Goal: Find specific fact: Find specific fact

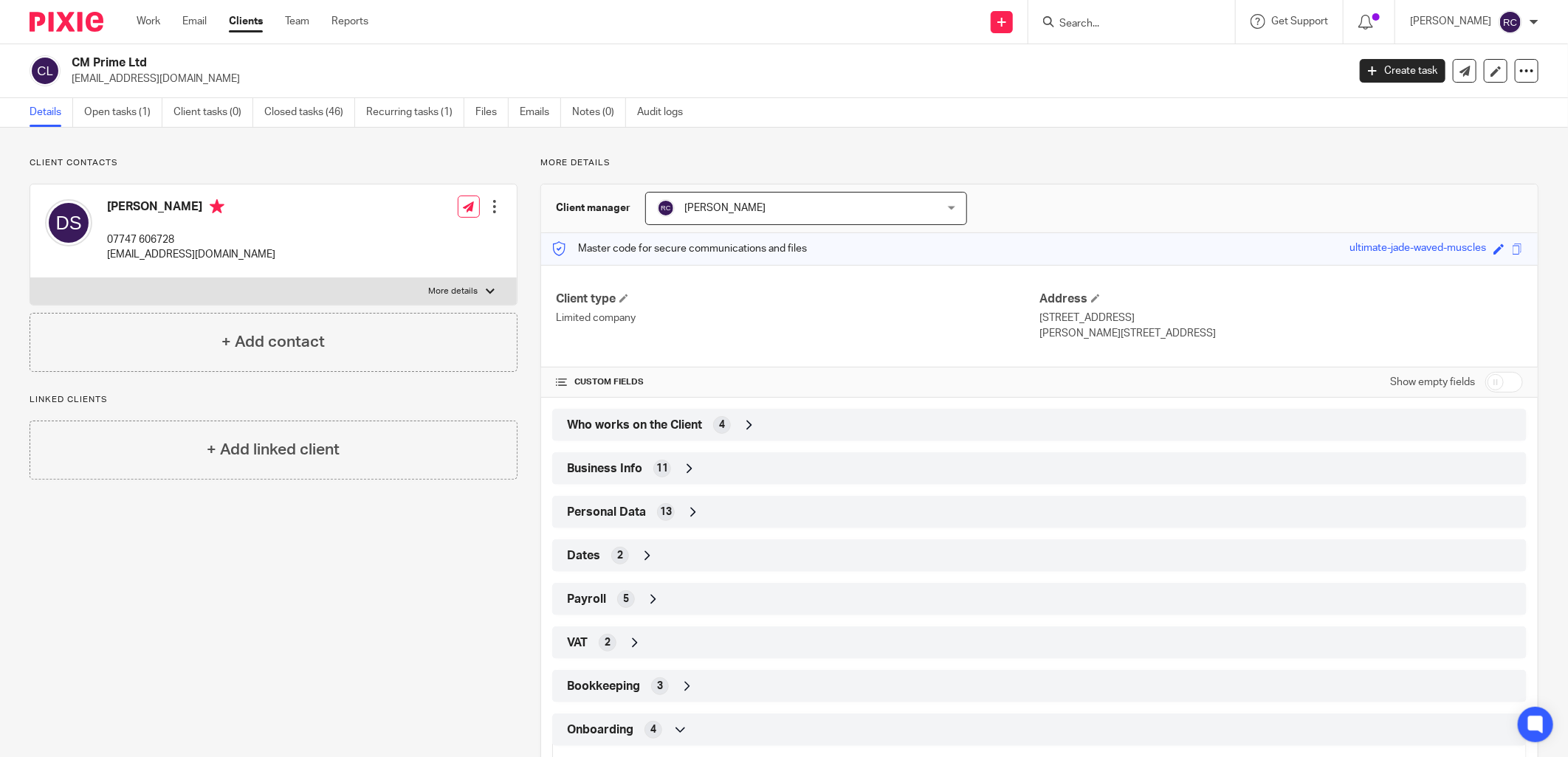
scroll to position [195, 0]
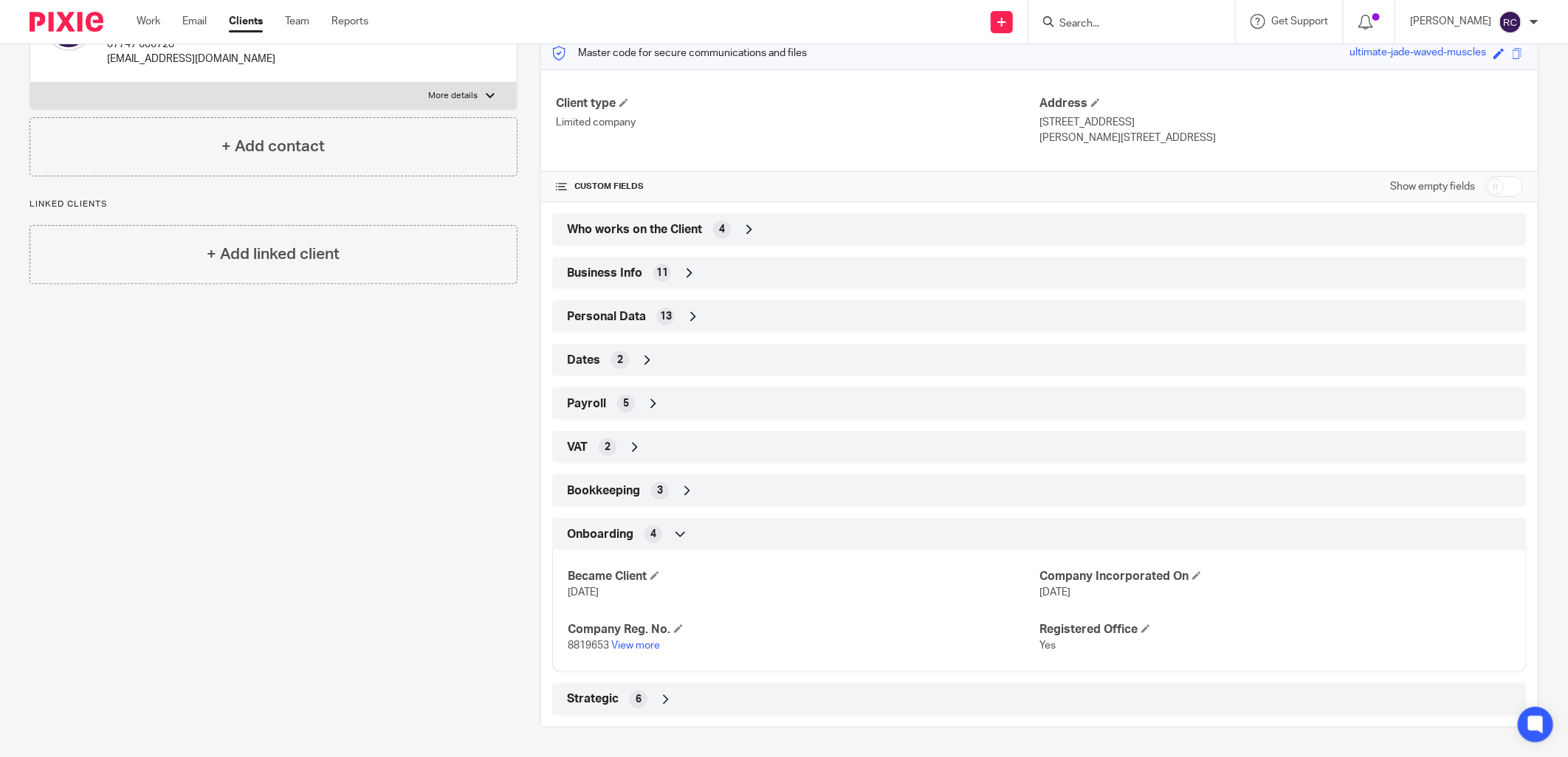
click at [1083, 18] on input "Search" at bounding box center [1124, 24] width 133 height 13
type input "cmwr hol"
click at [1142, 57] on link at bounding box center [1179, 63] width 250 height 34
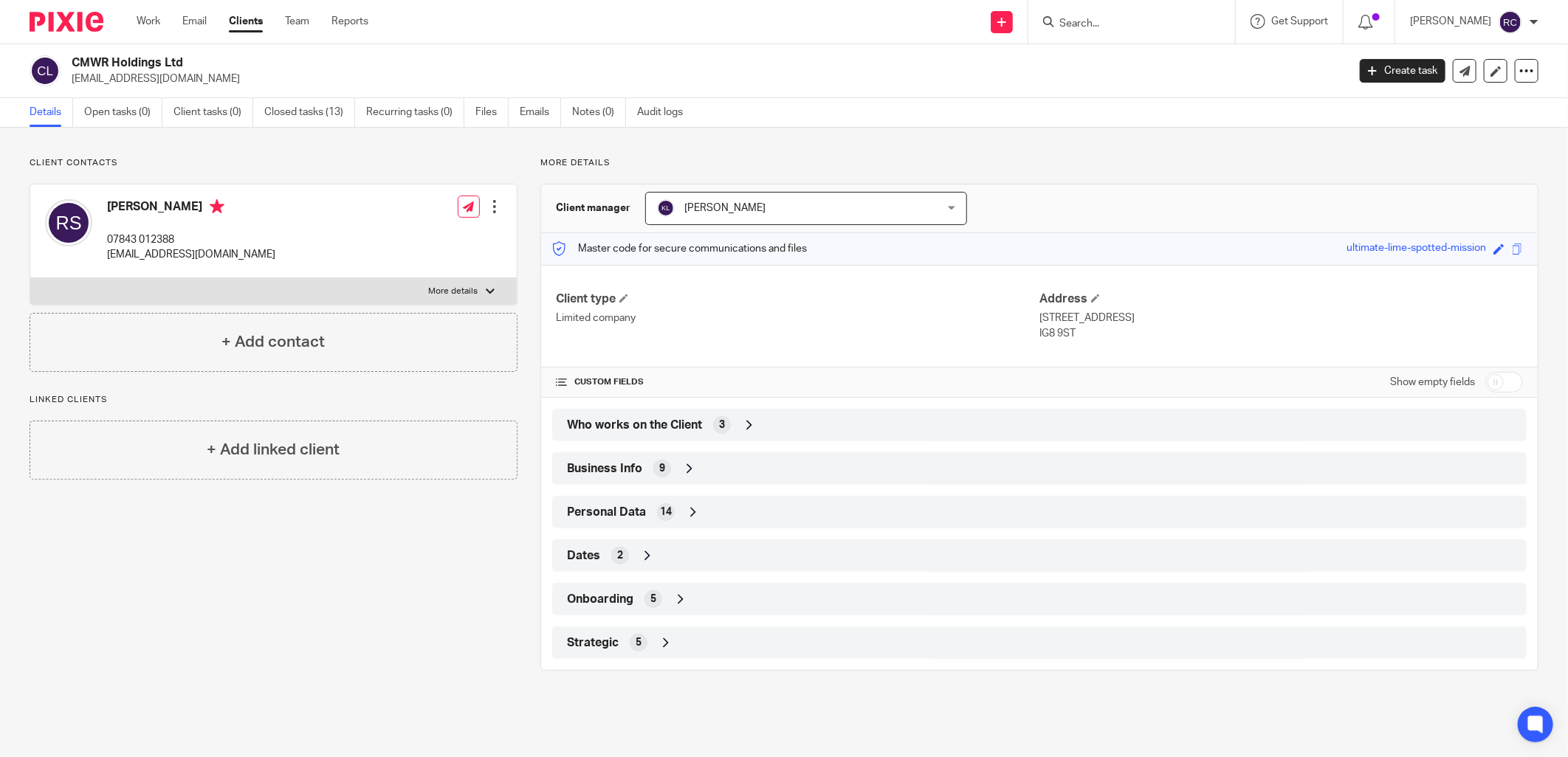
drag, startPoint x: 69, startPoint y: 80, endPoint x: 209, endPoint y: 80, distance: 140.0
click at [209, 80] on div "CMWR Holdings Ltd [EMAIL_ADDRESS][DOMAIN_NAME]" at bounding box center [683, 71] width 1308 height 31
copy p "[EMAIL_ADDRESS][DOMAIN_NAME]"
